Goal: Information Seeking & Learning: Learn about a topic

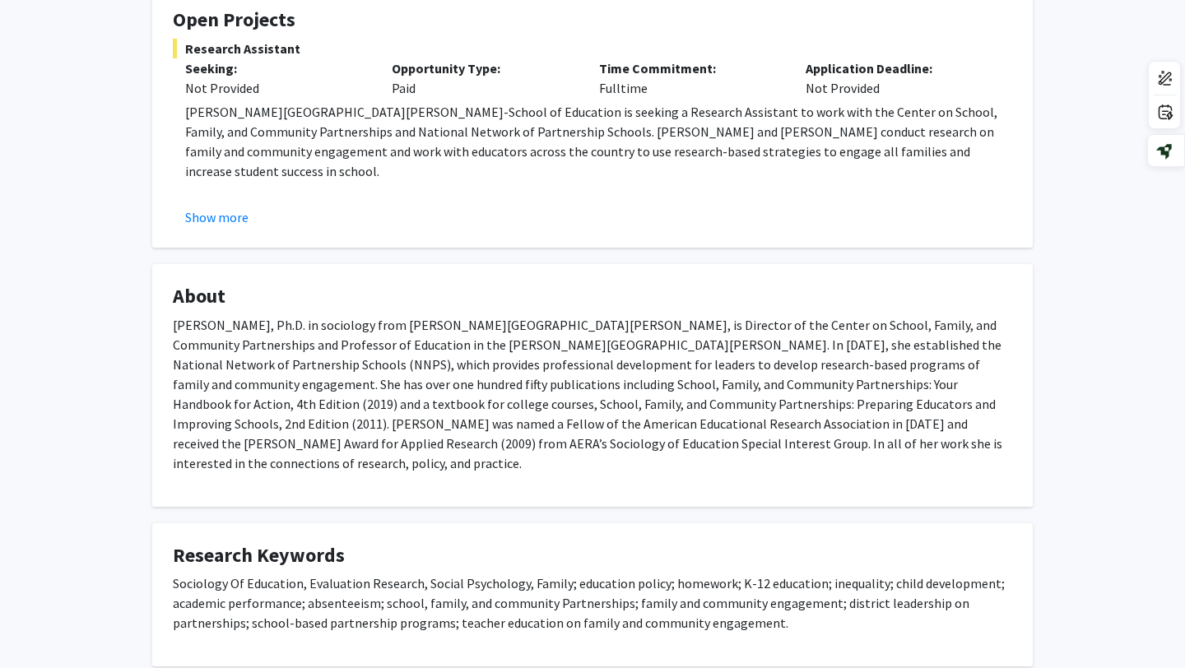
scroll to position [314, 0]
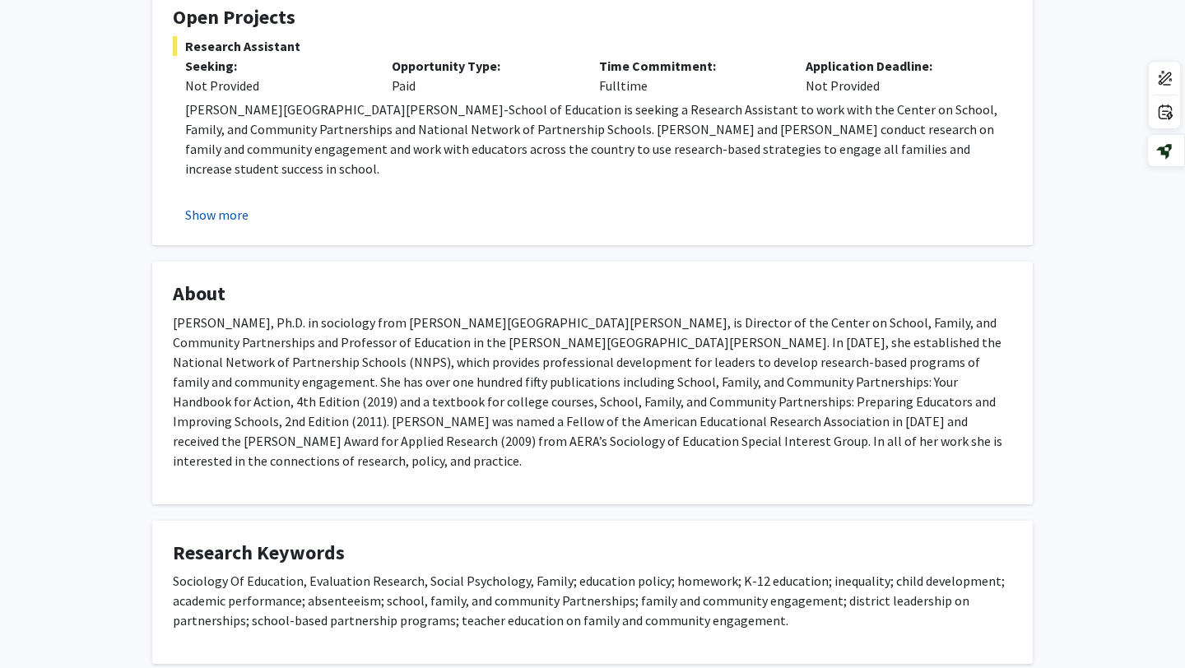
click at [216, 212] on button "Show more" at bounding box center [216, 215] width 63 height 20
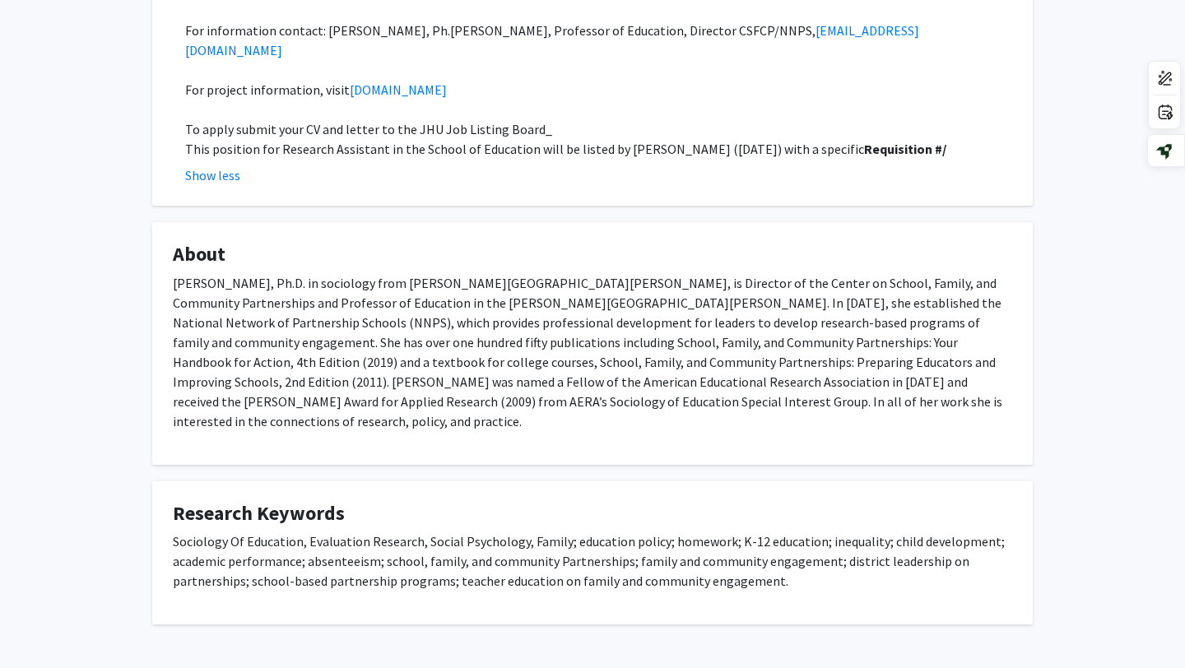
scroll to position [0, 0]
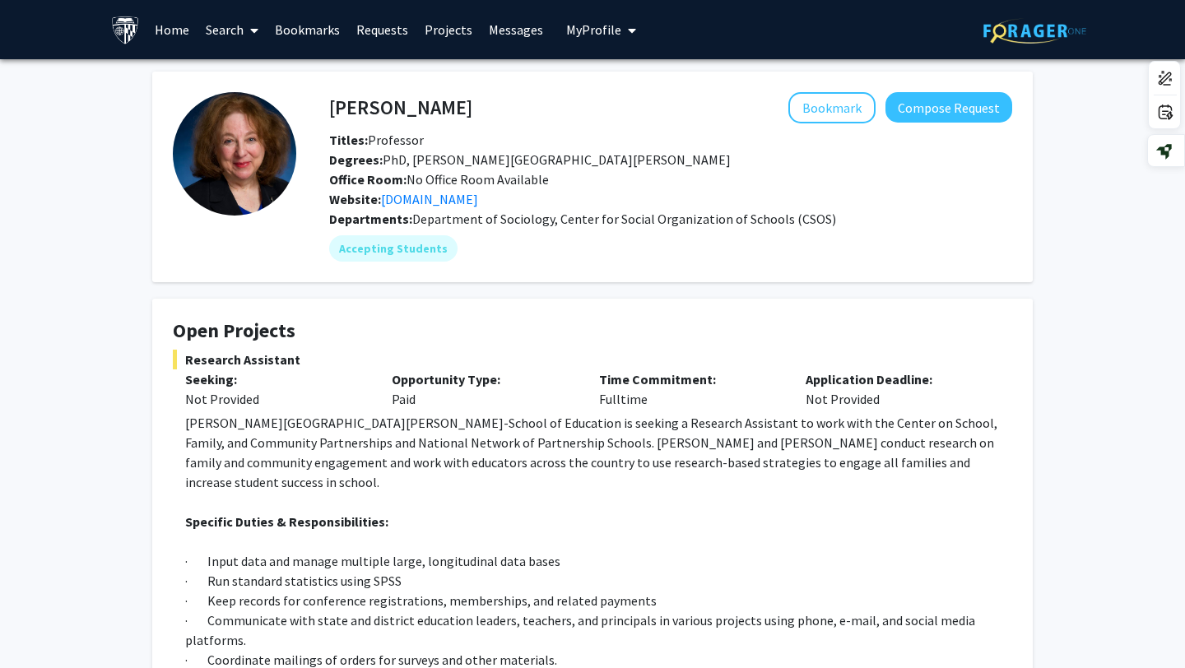
click at [168, 35] on link "Home" at bounding box center [172, 30] width 51 height 58
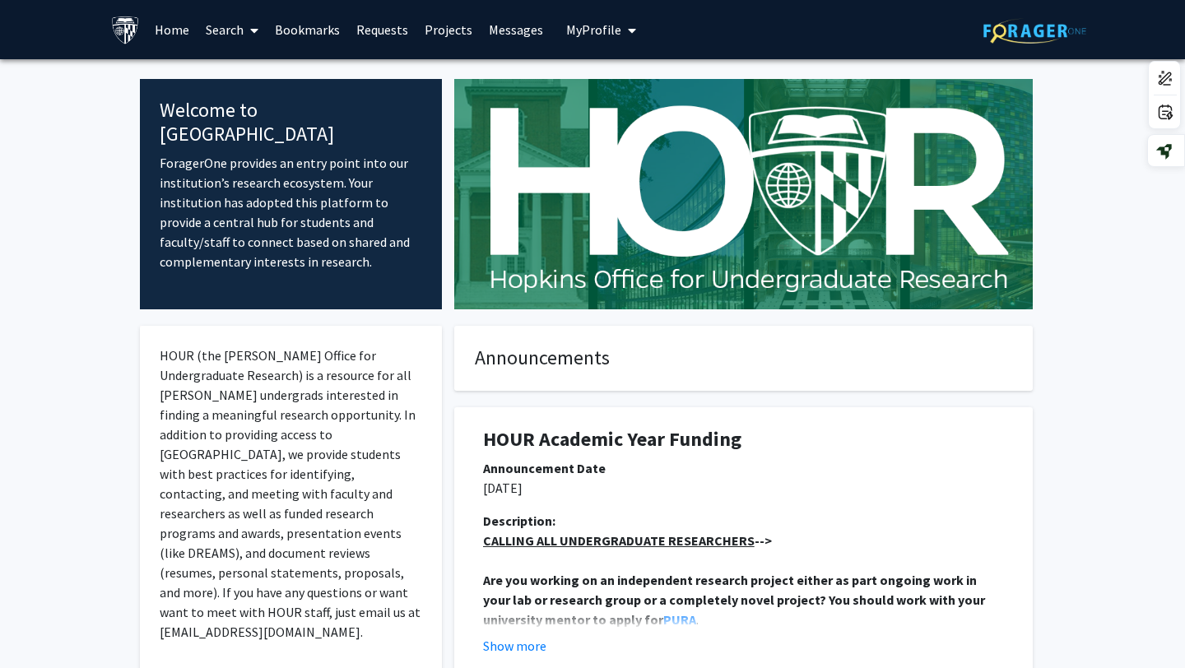
click at [239, 39] on link "Search" at bounding box center [232, 30] width 69 height 58
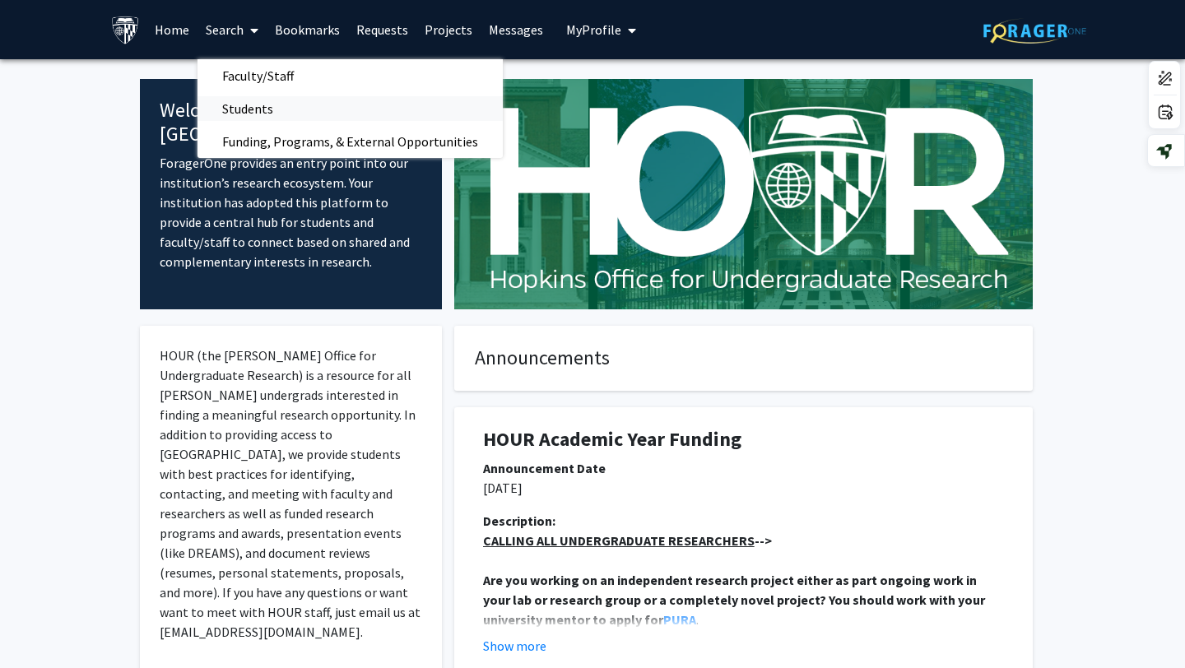
click at [286, 105] on span "Students" at bounding box center [248, 108] width 100 height 33
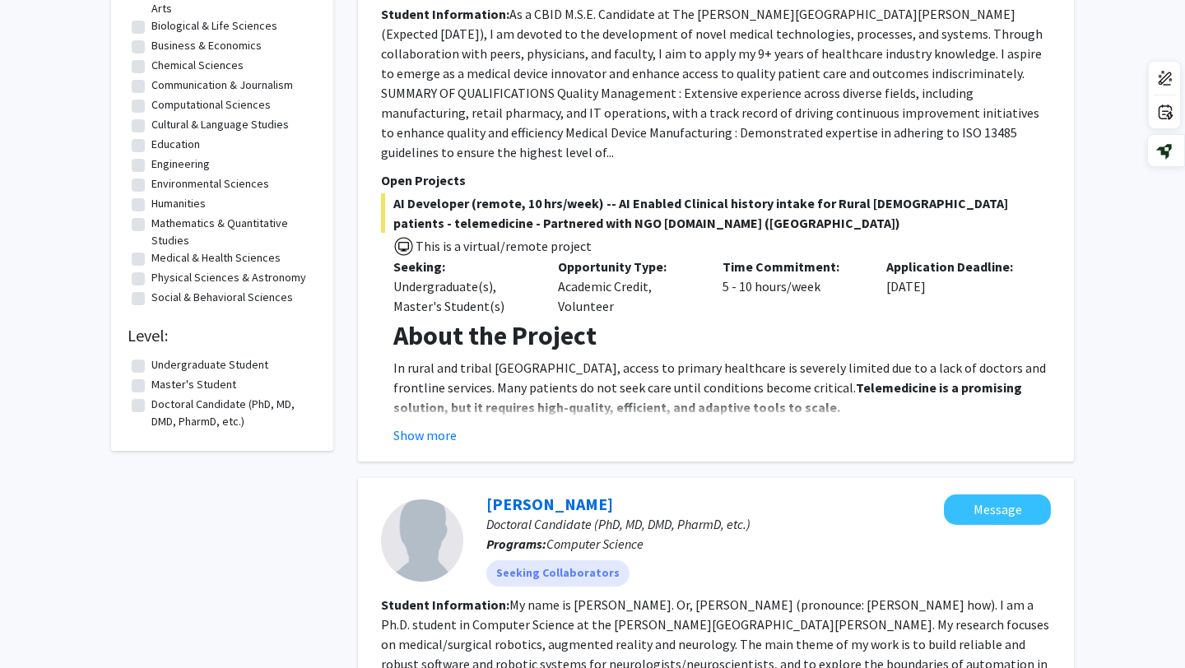
scroll to position [155, 0]
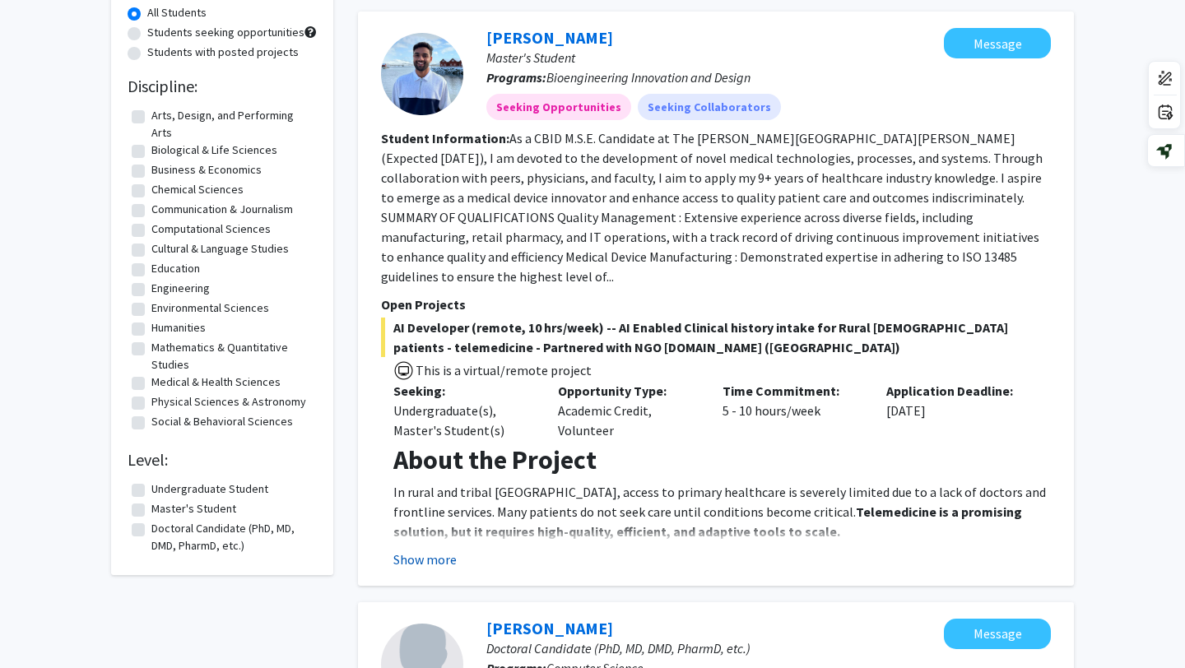
click at [441, 550] on button "Show more" at bounding box center [424, 560] width 63 height 20
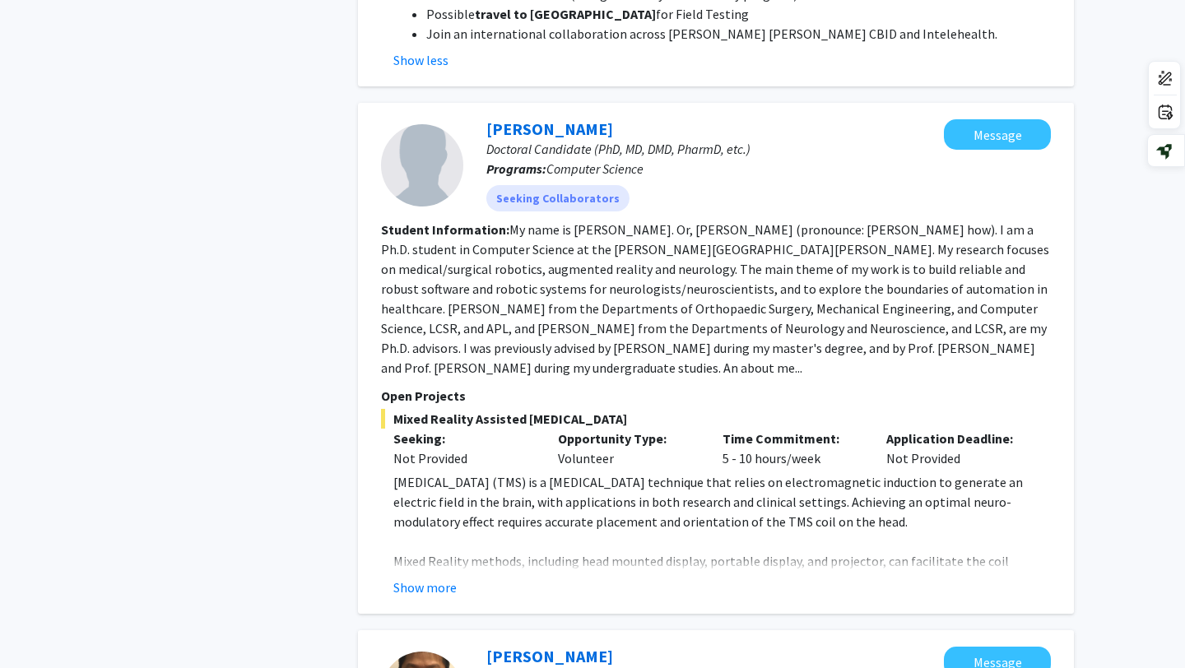
scroll to position [0, 0]
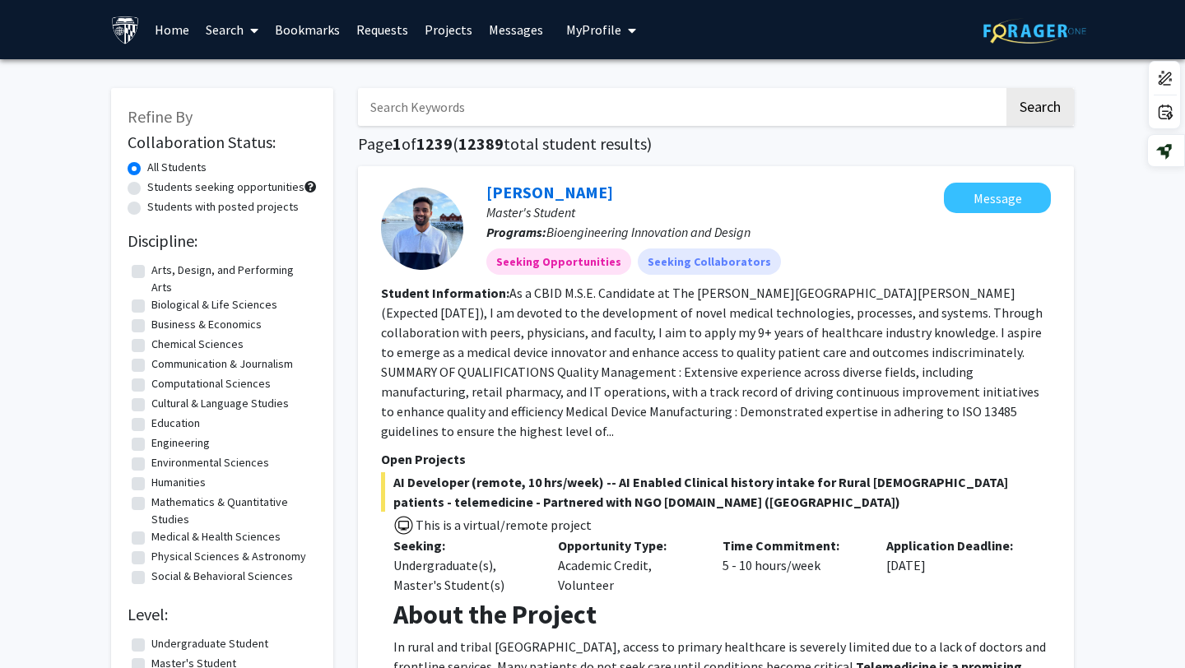
click at [168, 443] on label "Engineering" at bounding box center [180, 443] width 58 height 17
click at [162, 443] on input "Engineering" at bounding box center [156, 440] width 11 height 11
checkbox input "true"
click at [189, 347] on label "Chemical Sciences" at bounding box center [197, 344] width 92 height 17
click at [162, 347] on input "Chemical Sciences" at bounding box center [156, 341] width 11 height 11
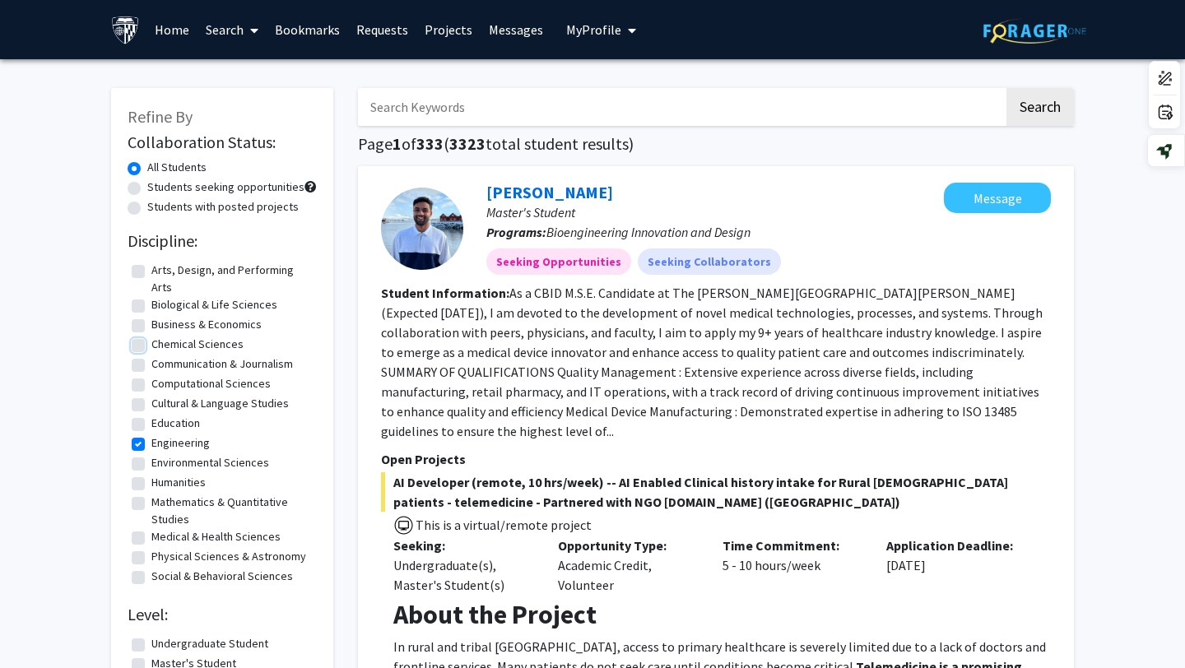
checkbox input "true"
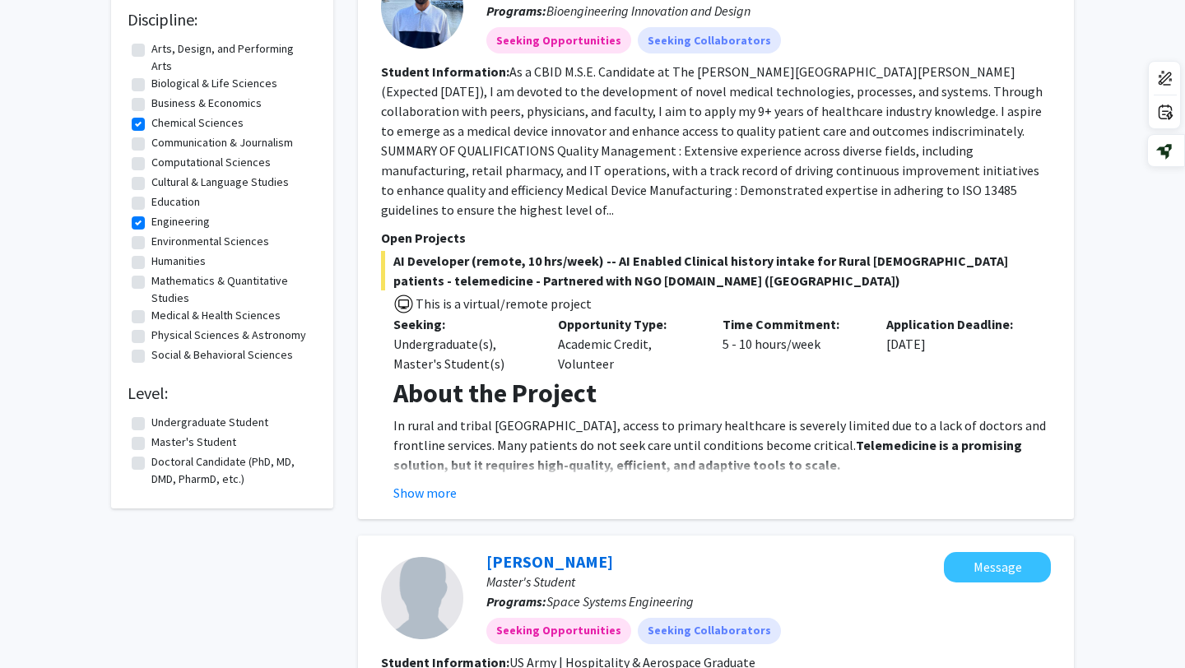
scroll to position [226, 0]
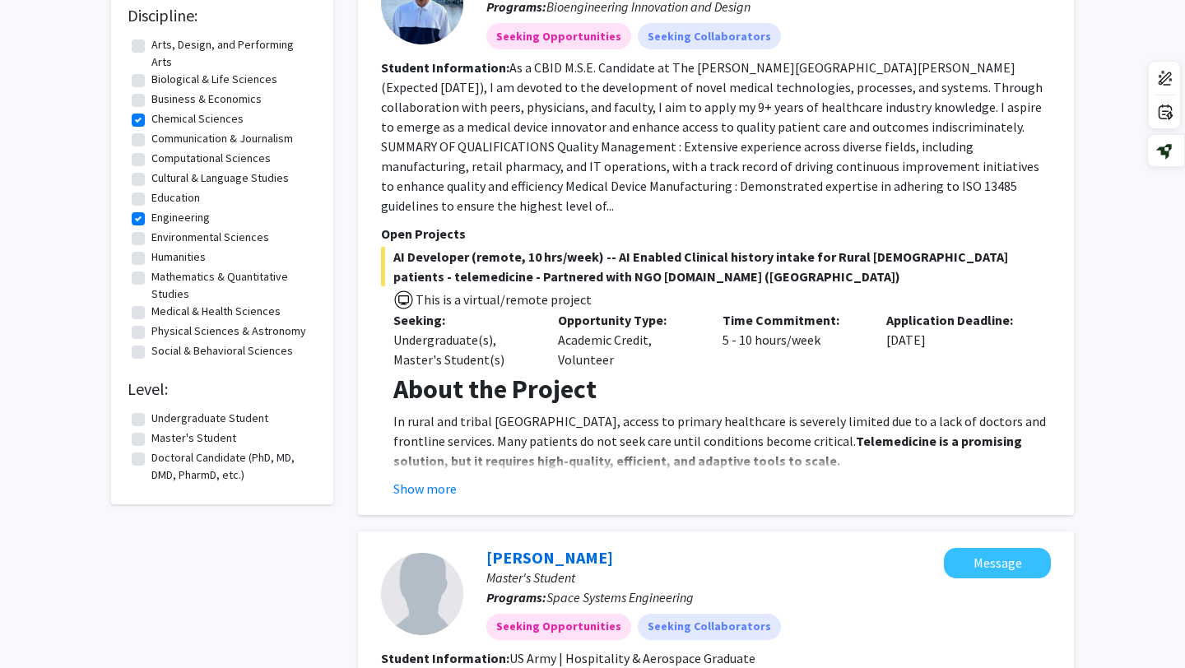
click at [151, 440] on label "Master's Student" at bounding box center [193, 438] width 85 height 17
click at [151, 440] on input "Master's Student" at bounding box center [156, 435] width 11 height 11
checkbox input "true"
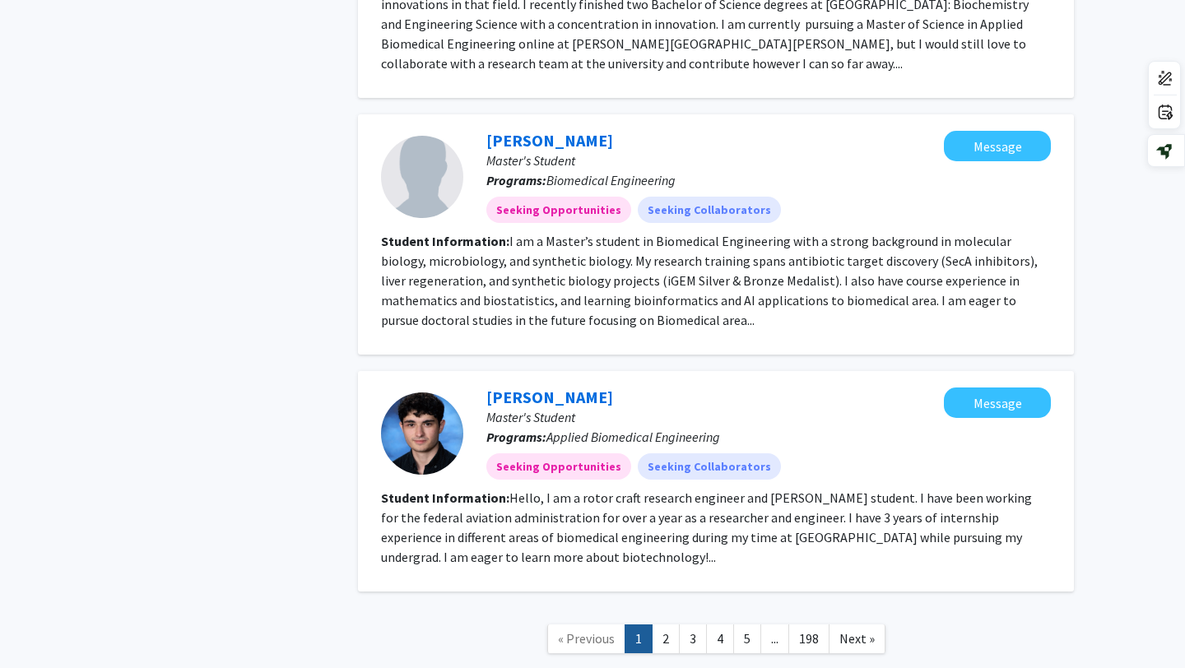
scroll to position [3183, 0]
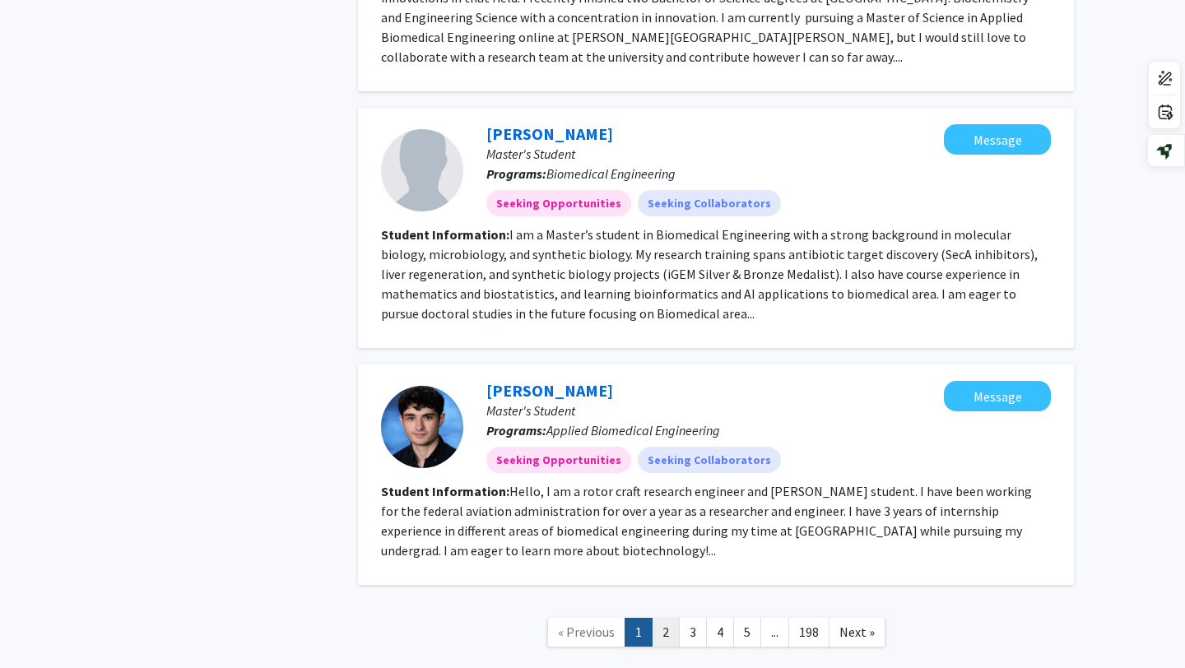
click at [664, 618] on link "2" at bounding box center [666, 632] width 28 height 29
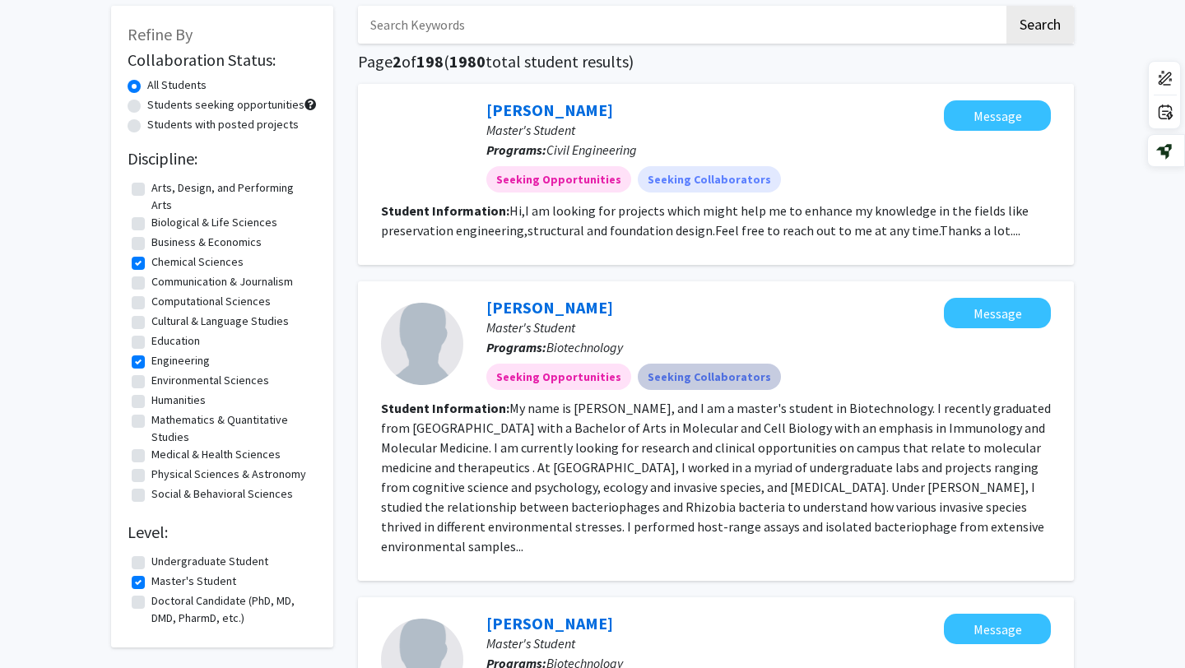
scroll to position [81, 0]
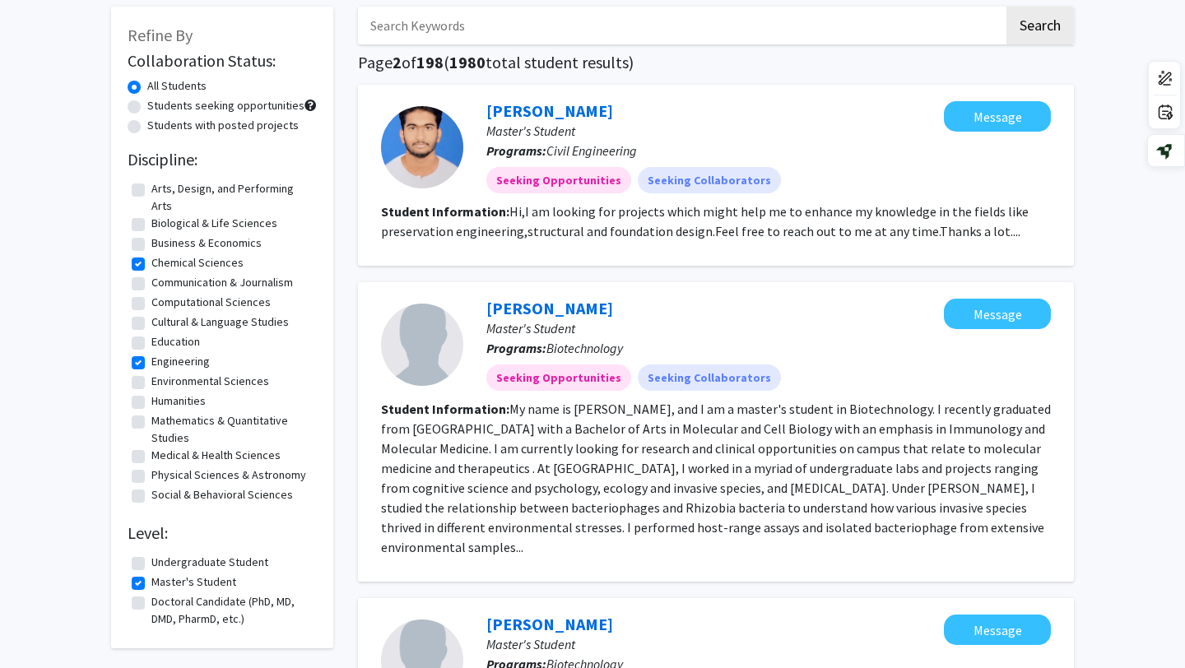
click at [210, 109] on label "Students seeking opportunities" at bounding box center [225, 105] width 157 height 17
click at [158, 108] on input "Students seeking opportunities" at bounding box center [152, 102] width 11 height 11
radio input "true"
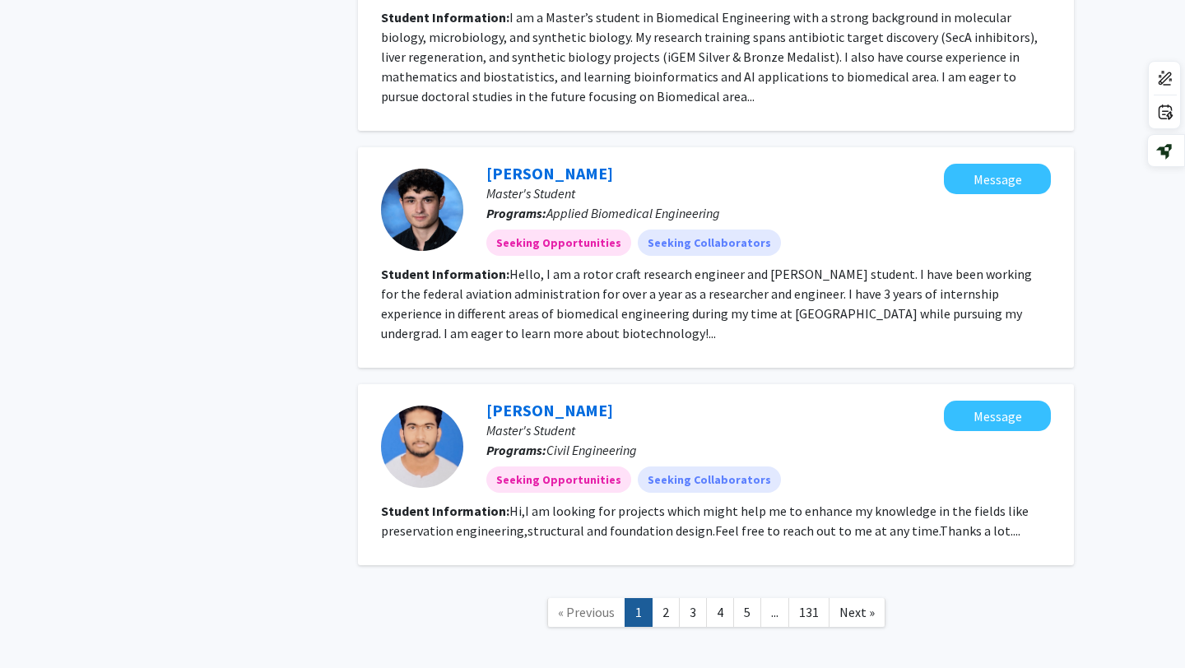
scroll to position [1473, 0]
